Goal: Task Accomplishment & Management: Use online tool/utility

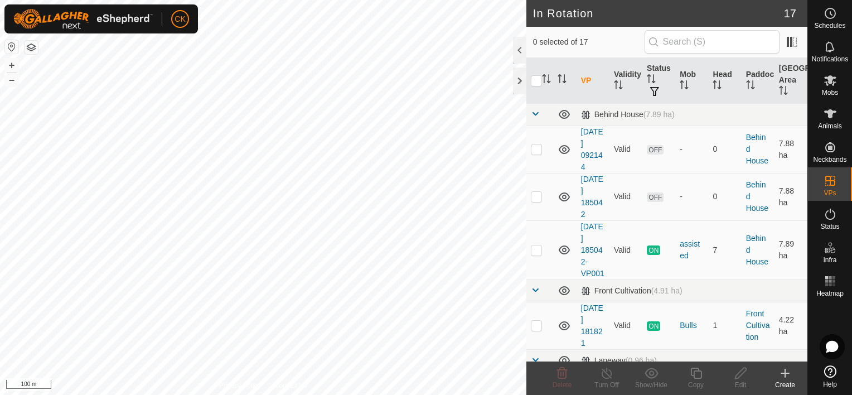
click at [784, 373] on icon at bounding box center [785, 373] width 8 height 0
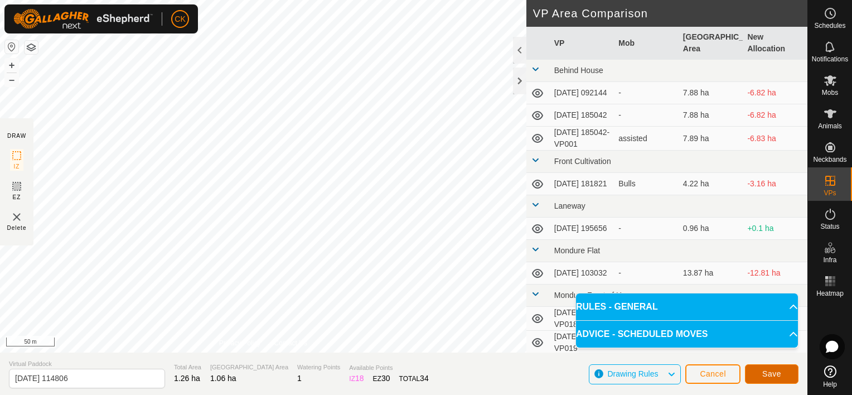
click at [760, 370] on button "Save" at bounding box center [772, 374] width 54 height 20
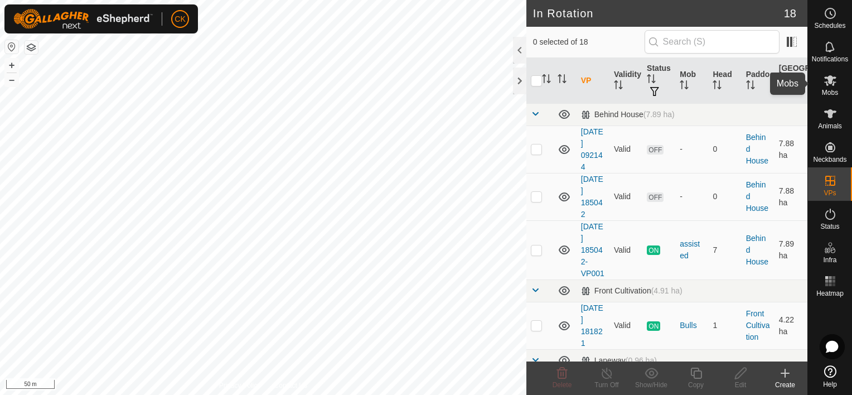
click at [831, 79] on icon at bounding box center [830, 80] width 12 height 11
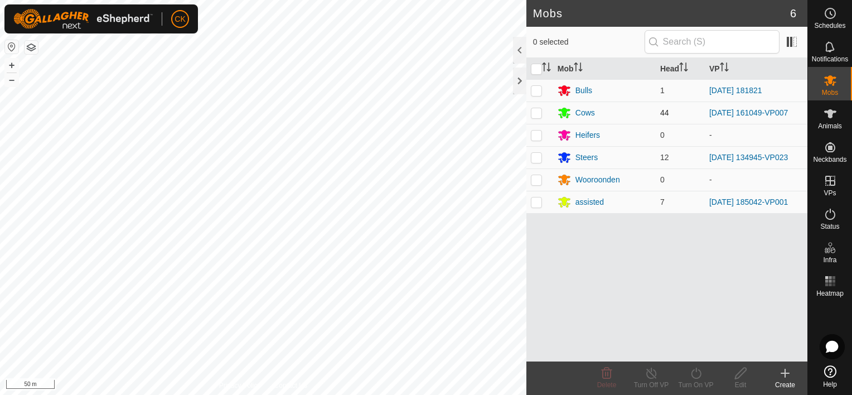
click at [534, 112] on p-checkbox at bounding box center [536, 112] width 11 height 9
checkbox input "true"
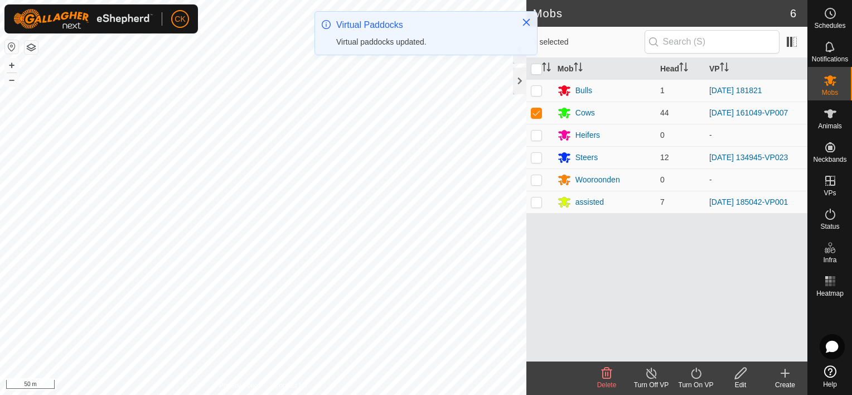
click at [694, 370] on icon at bounding box center [696, 372] width 10 height 11
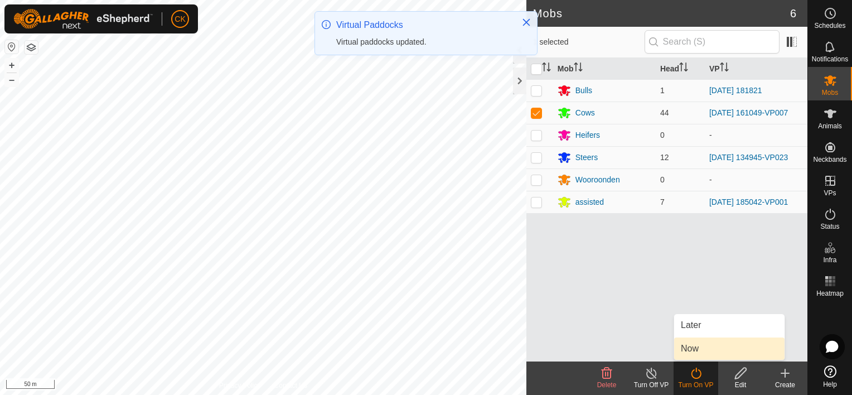
click at [692, 346] on link "Now" at bounding box center [729, 348] width 110 height 22
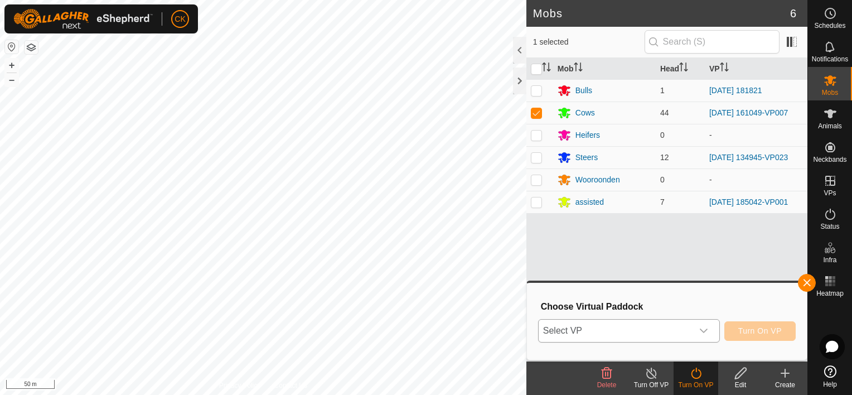
click at [705, 329] on icon "dropdown trigger" at bounding box center [703, 330] width 9 height 9
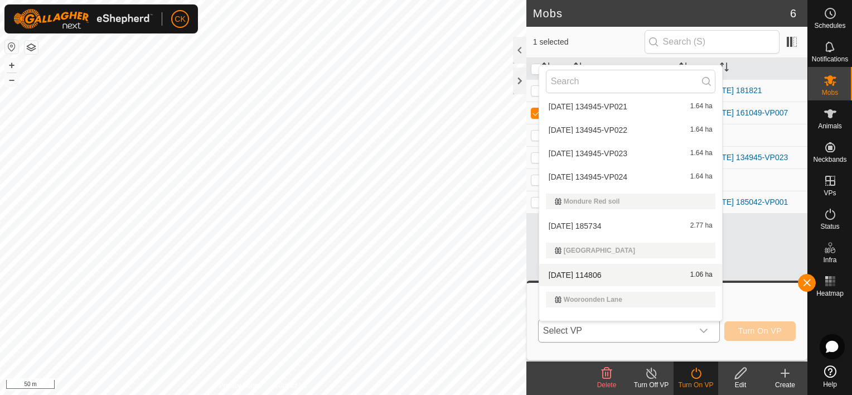
scroll to position [353, 0]
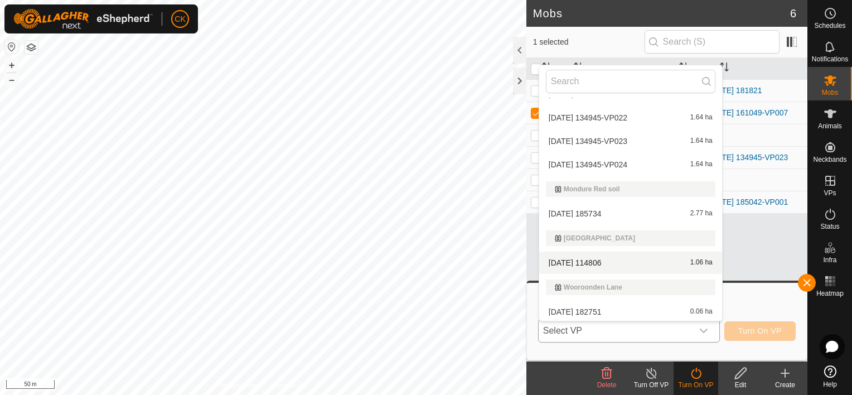
click at [598, 258] on li "2025-08-27 114806 1.06 ha" at bounding box center [630, 262] width 183 height 22
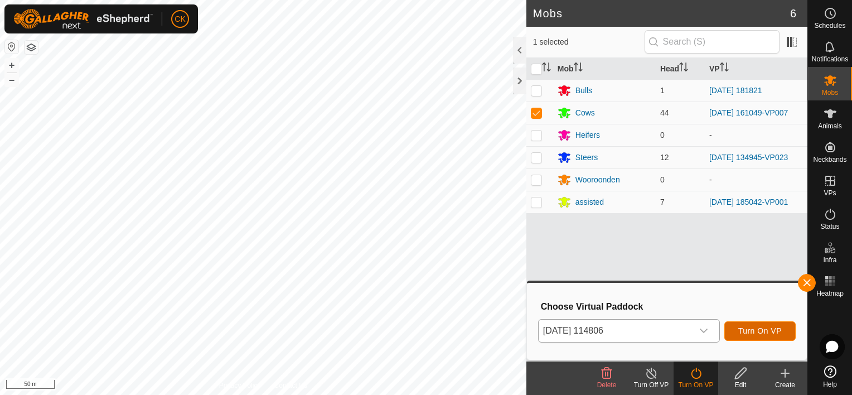
click at [761, 328] on span "Turn On VP" at bounding box center [759, 330] width 43 height 9
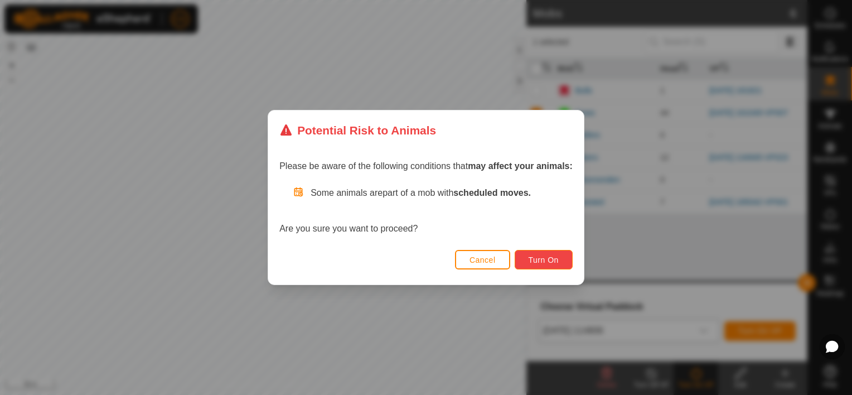
click at [533, 259] on span "Turn On" at bounding box center [544, 259] width 30 height 9
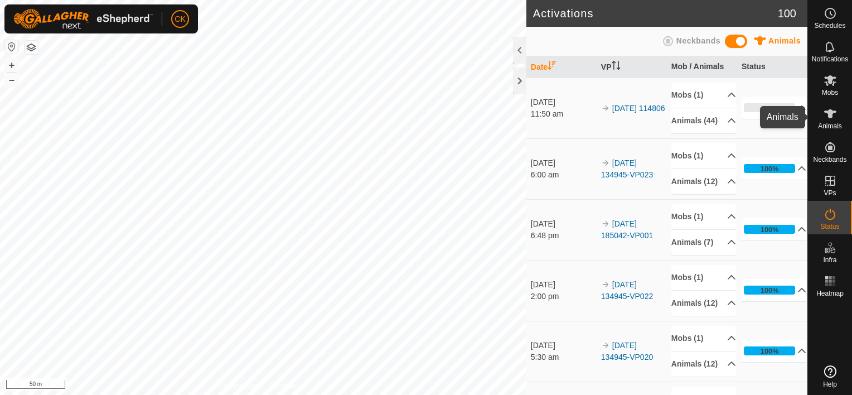
click at [828, 113] on icon at bounding box center [830, 113] width 12 height 9
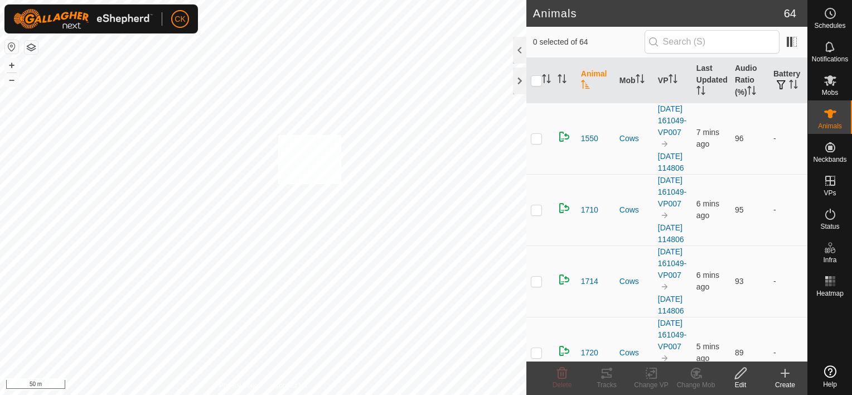
checkbox input "true"
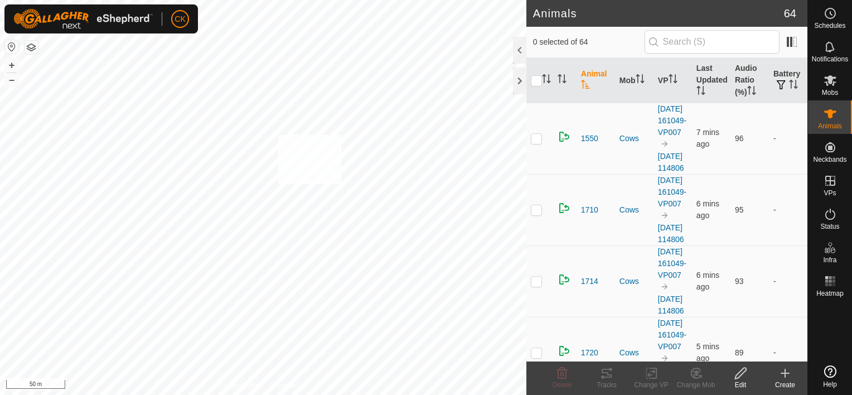
checkbox input "true"
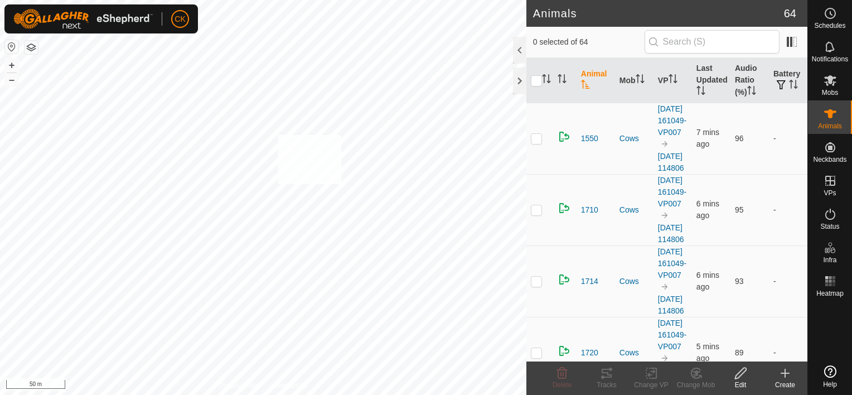
checkbox input "true"
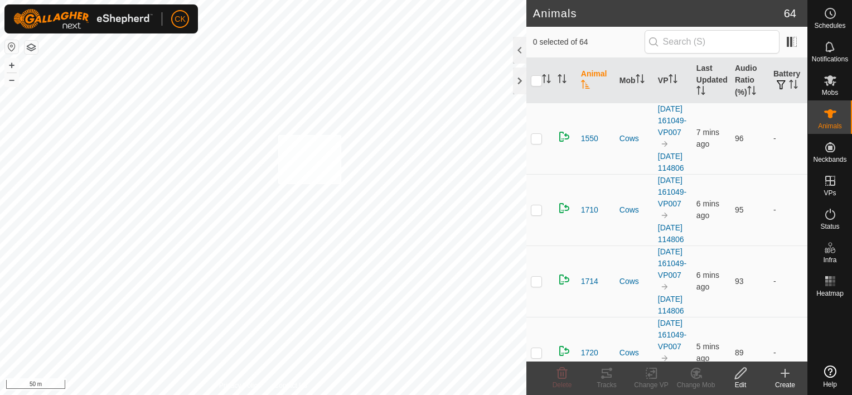
checkbox input "true"
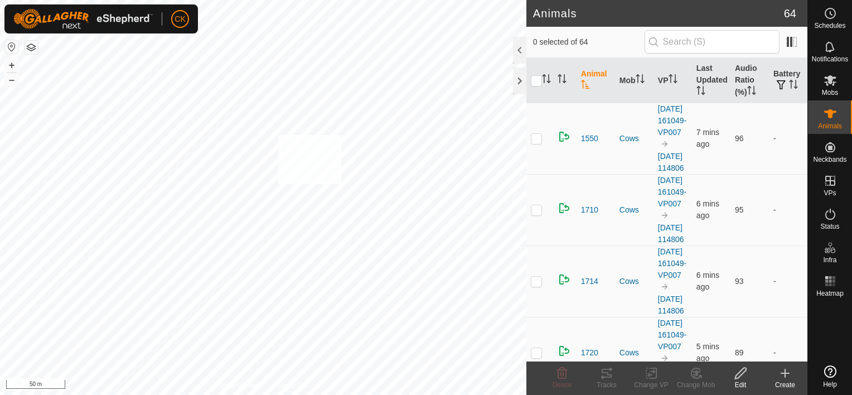
checkbox input "true"
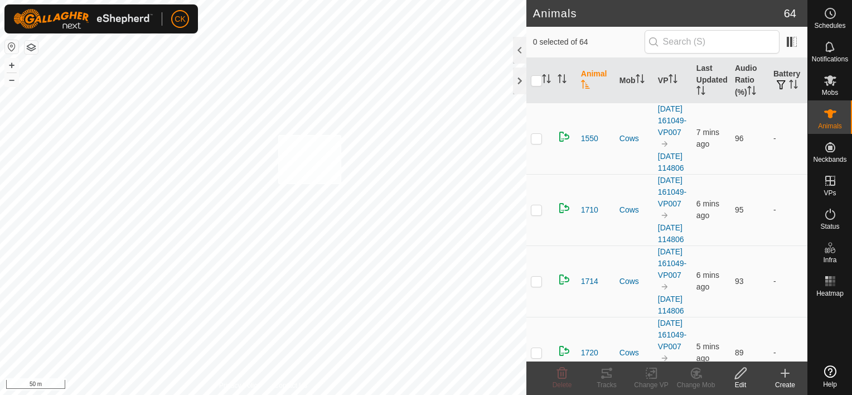
checkbox input "true"
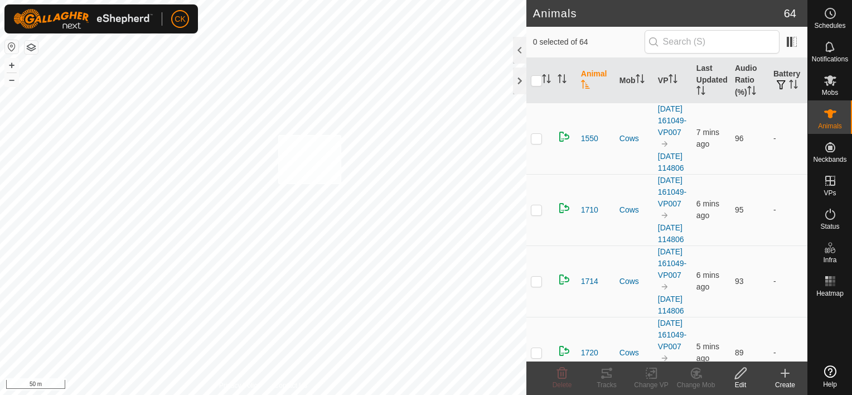
checkbox input "true"
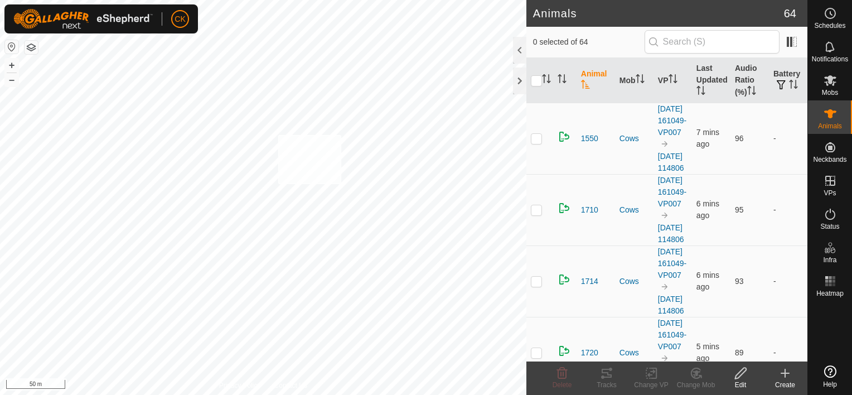
checkbox input "true"
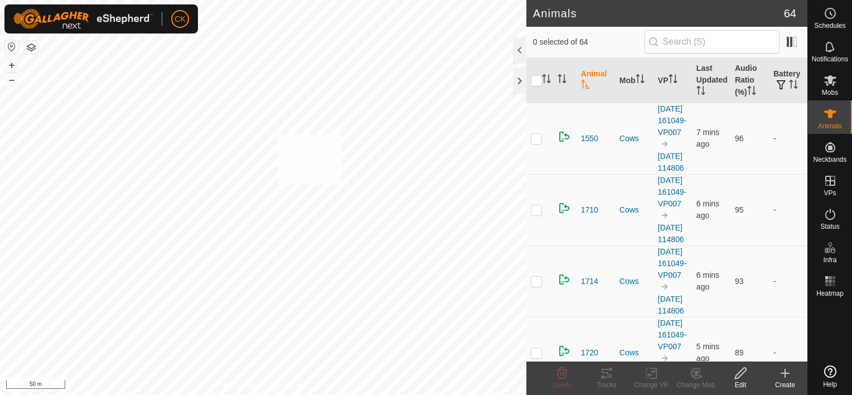
checkbox input "true"
click at [535, 81] on input "checkbox" at bounding box center [536, 80] width 11 height 11
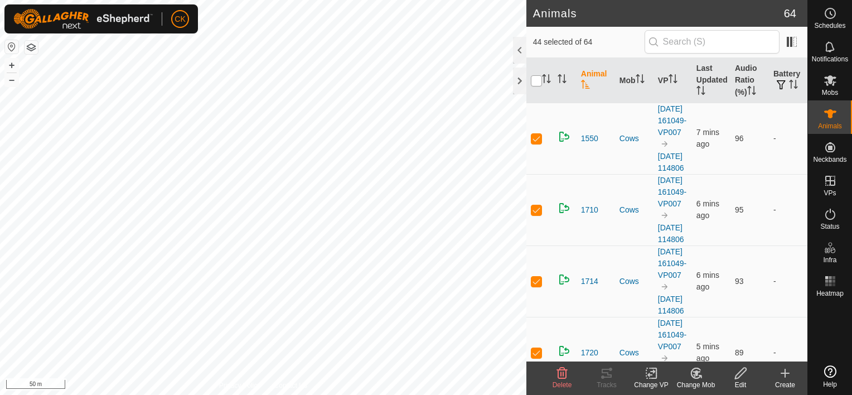
checkbox input "true"
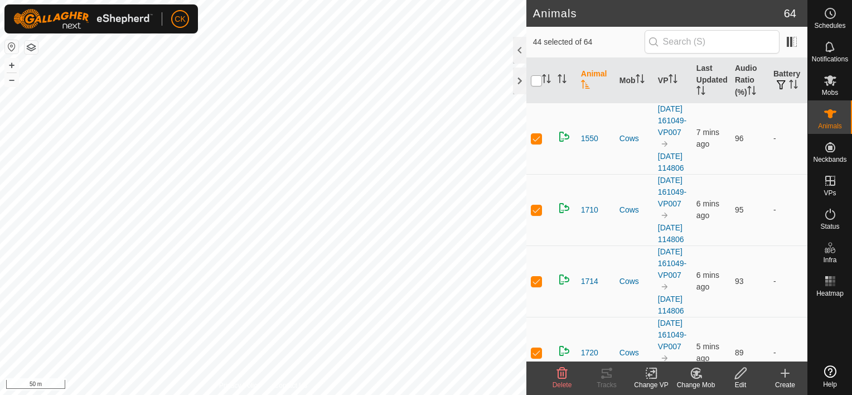
checkbox input "true"
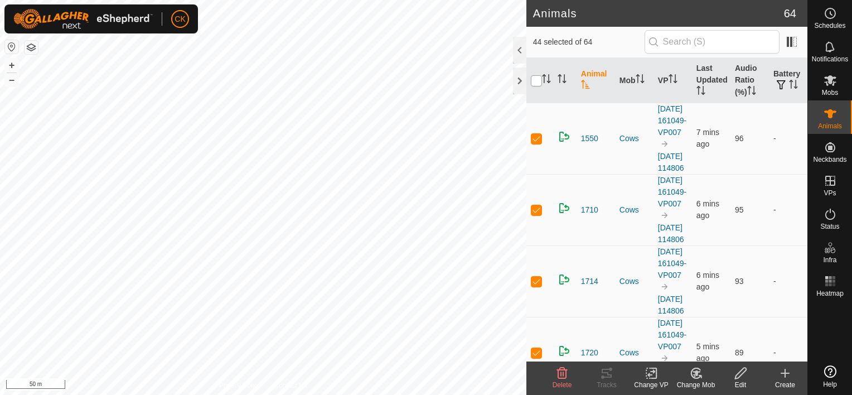
checkbox input "true"
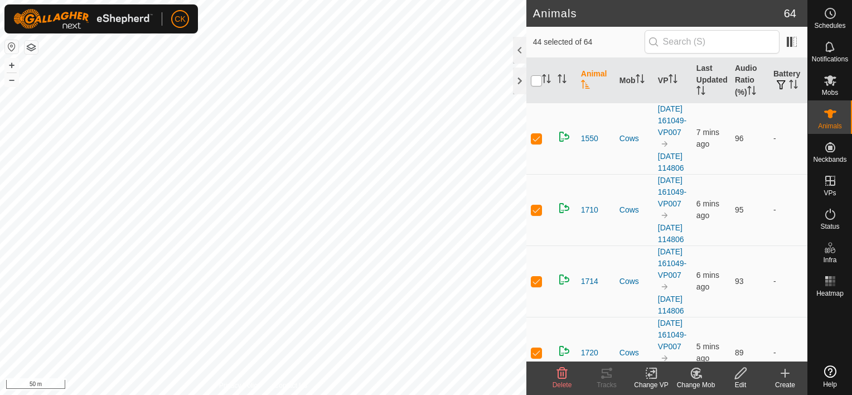
checkbox input "true"
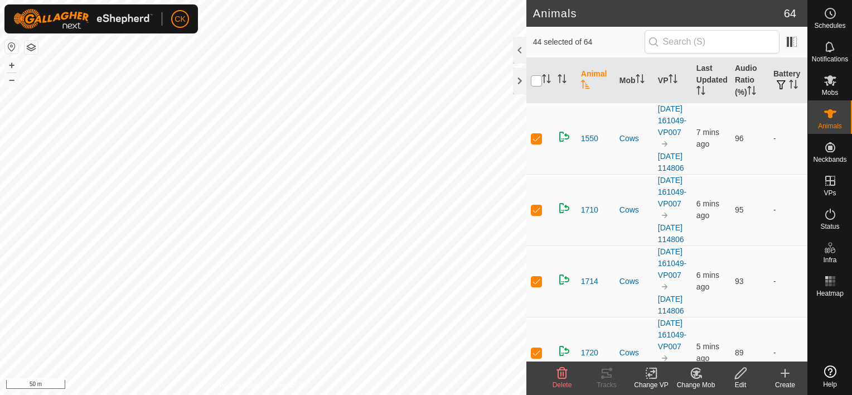
checkbox input "true"
click at [535, 81] on input "checkbox" at bounding box center [536, 80] width 11 height 11
checkbox input "false"
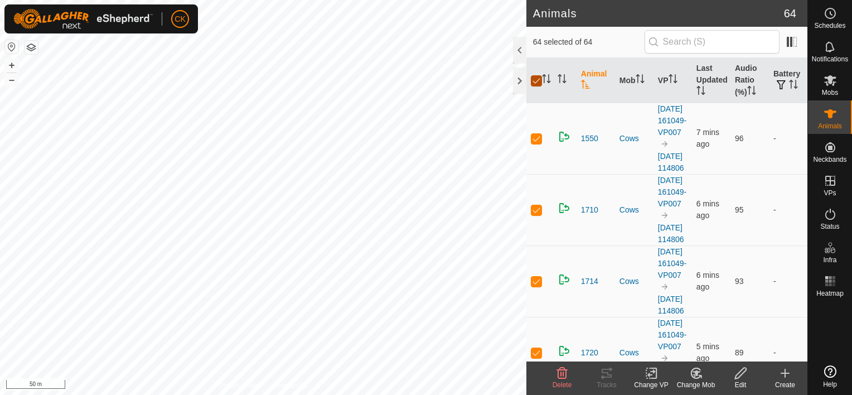
checkbox input "false"
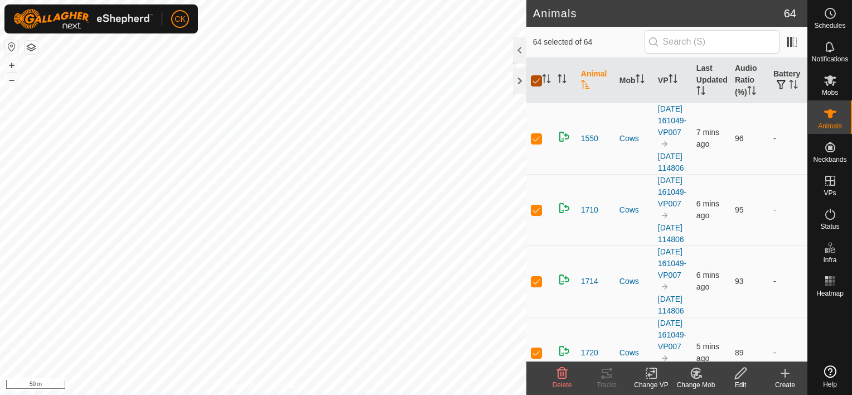
checkbox input "false"
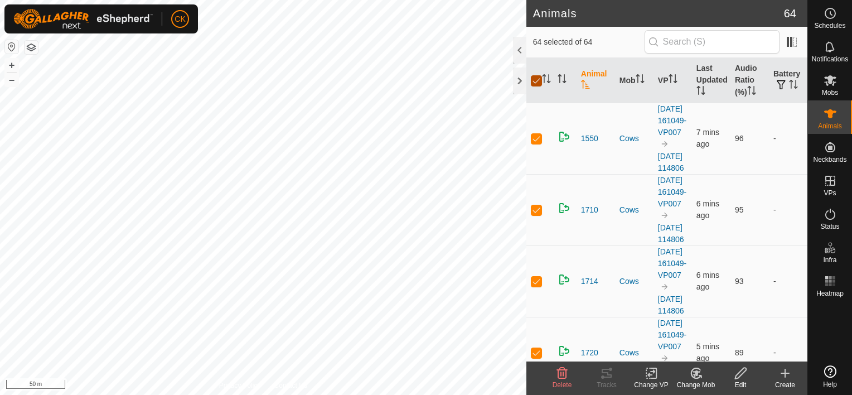
checkbox input "false"
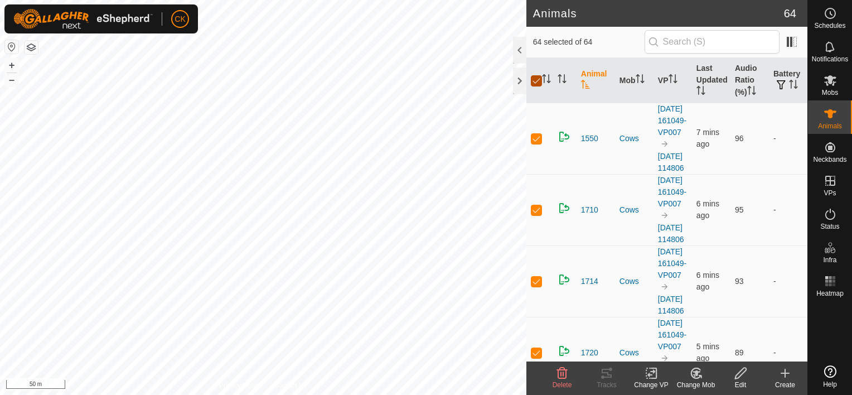
checkbox input "false"
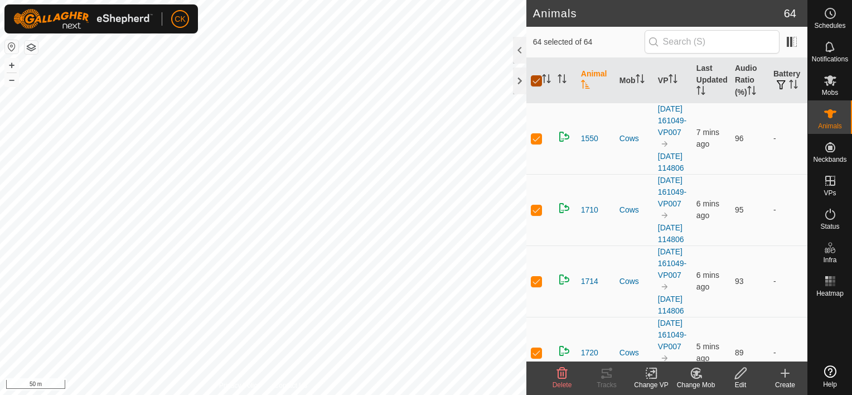
checkbox input "false"
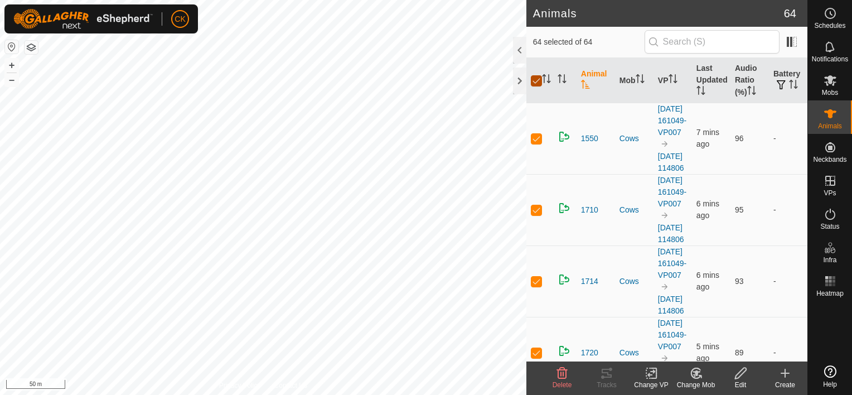
checkbox input "false"
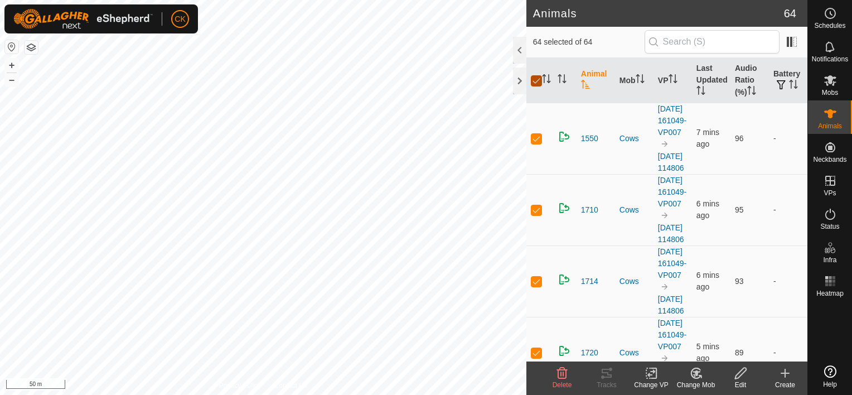
checkbox input "false"
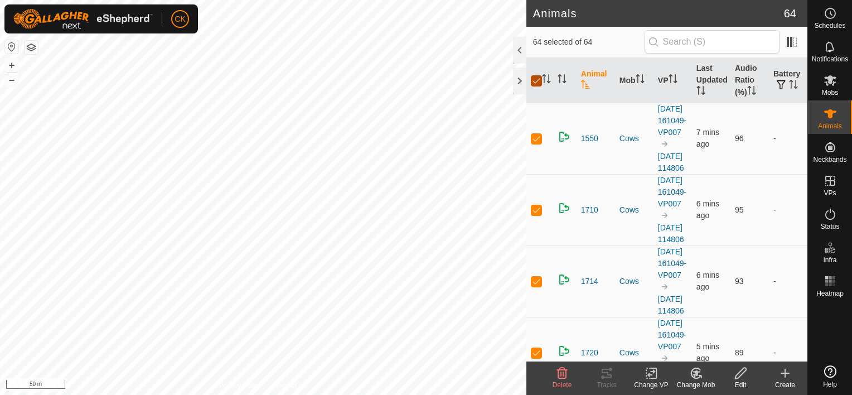
checkbox input "false"
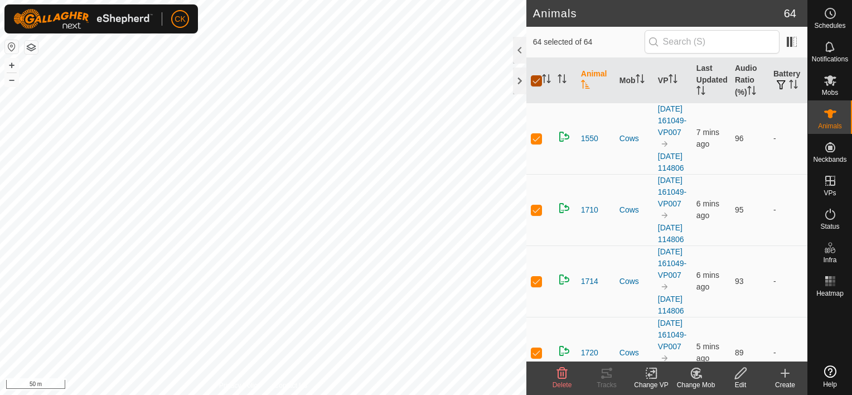
checkbox input "false"
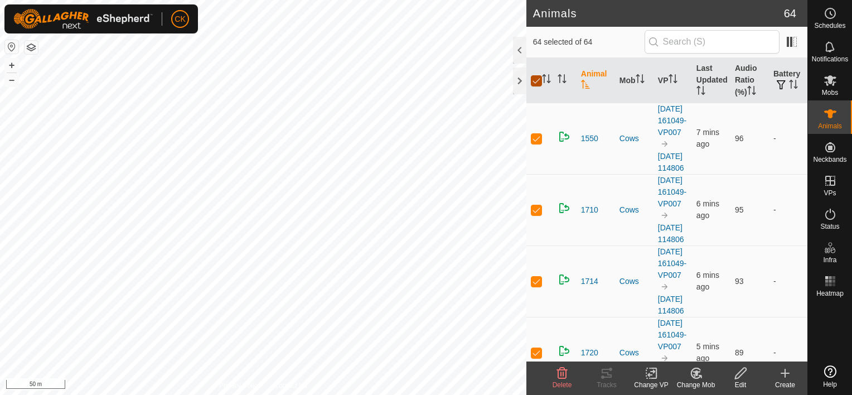
checkbox input "false"
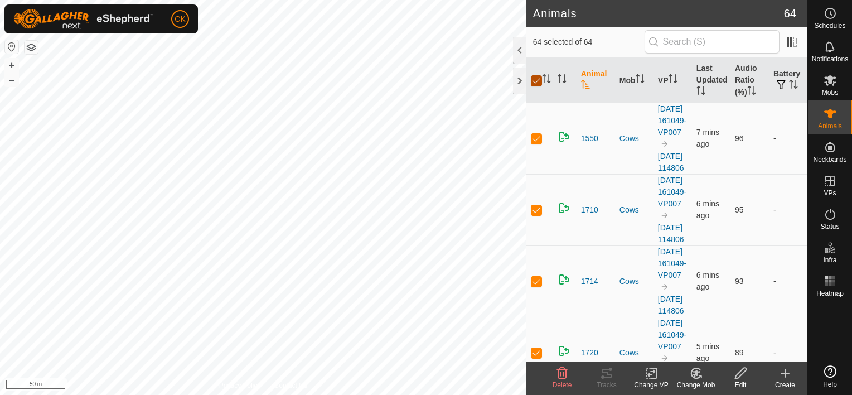
checkbox input "false"
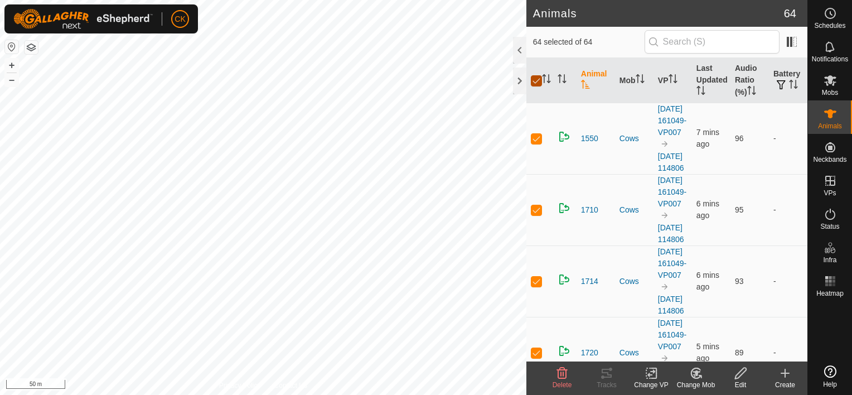
checkbox input "false"
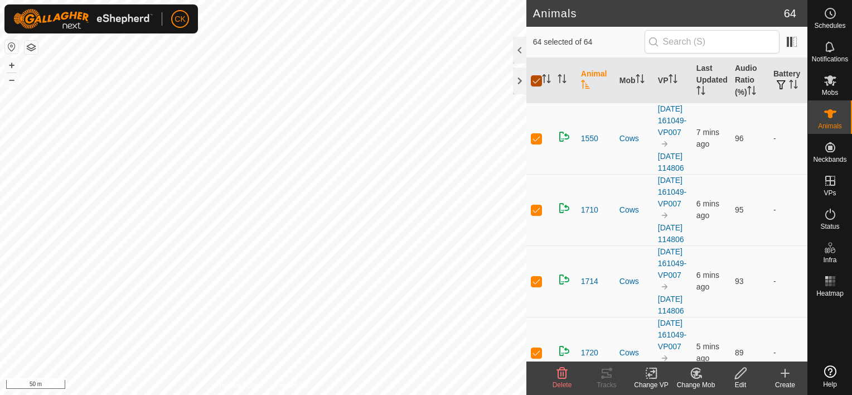
checkbox input "false"
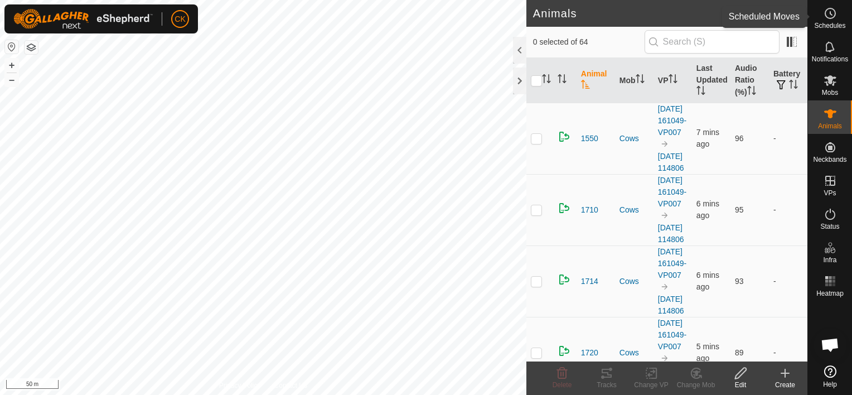
click at [832, 12] on icon at bounding box center [830, 13] width 13 height 13
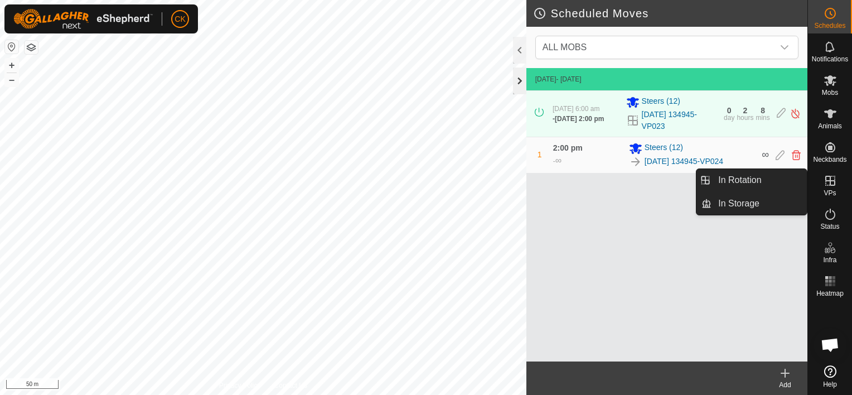
click at [521, 79] on div at bounding box center [519, 80] width 13 height 27
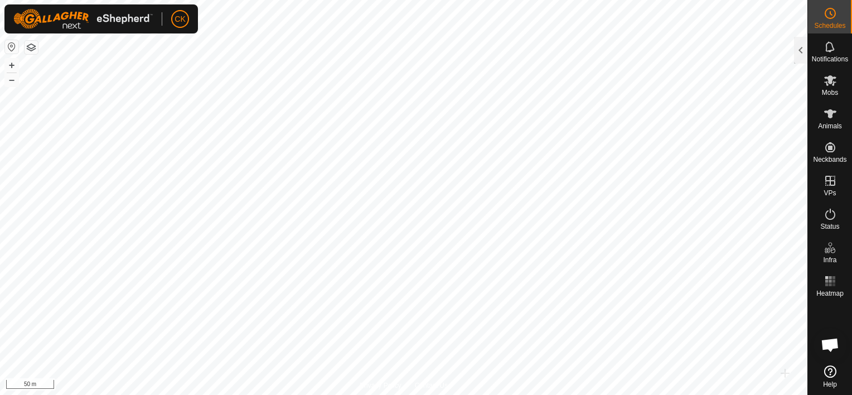
scroll to position [89, 0]
